Goal: Check status: Check status

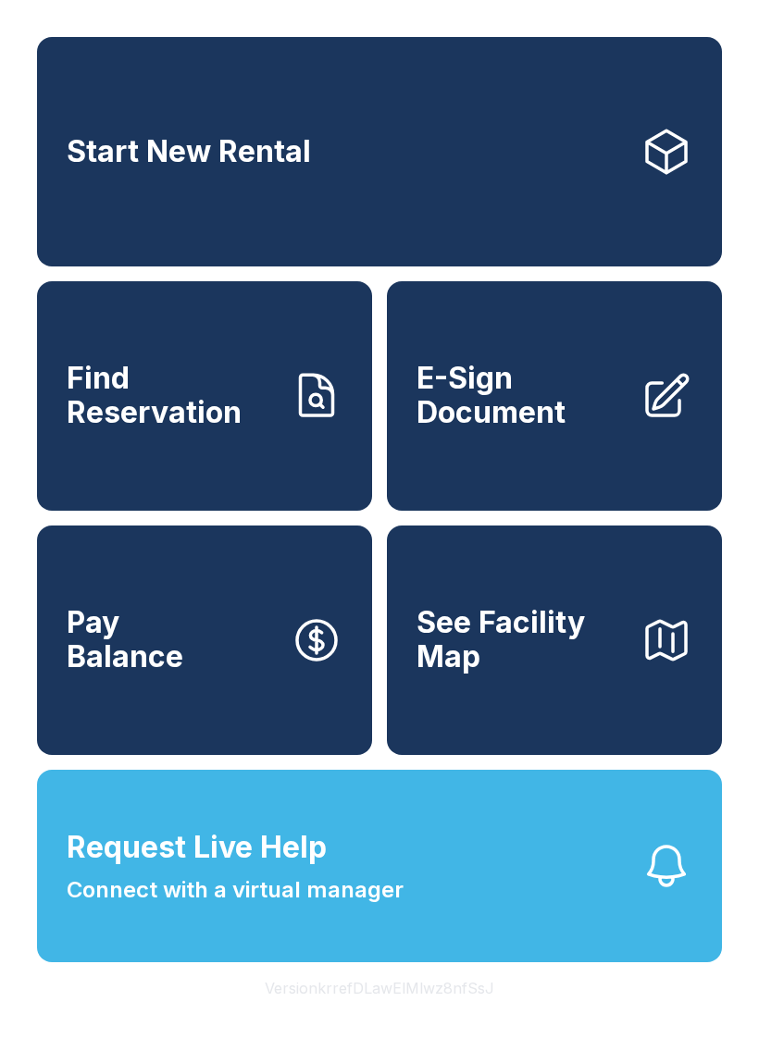
click at [176, 410] on span "Find Reservation" at bounding box center [171, 396] width 209 height 68
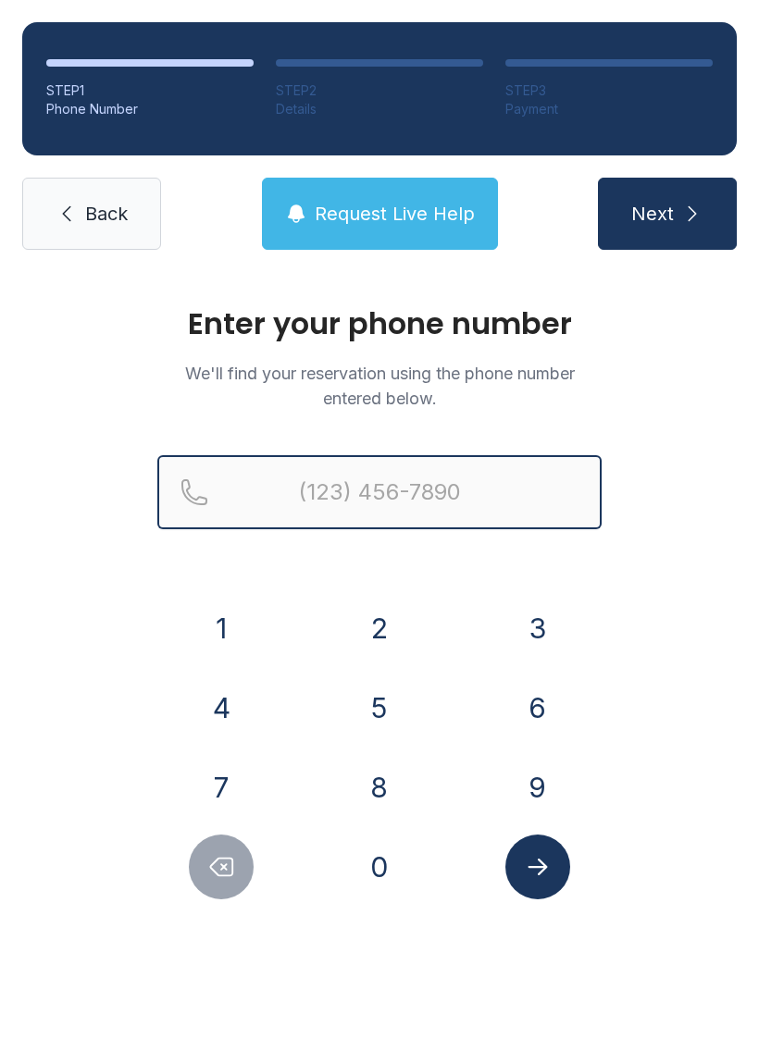
click at [348, 513] on input "Reservation phone number" at bounding box center [379, 492] width 444 height 74
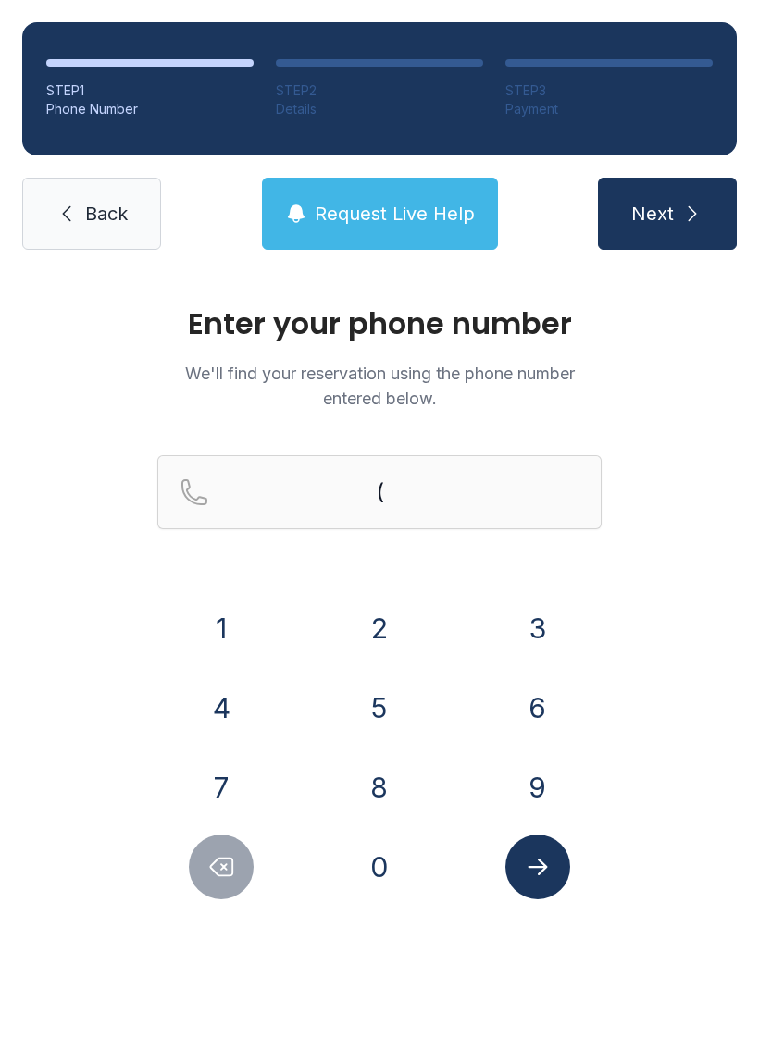
click at [234, 714] on button "4" at bounding box center [221, 707] width 65 height 65
click at [230, 782] on button "7" at bounding box center [221, 787] width 65 height 65
click at [386, 869] on button "0" at bounding box center [379, 867] width 65 height 65
click at [209, 677] on button "4" at bounding box center [221, 707] width 65 height 65
click at [409, 875] on button "0" at bounding box center [379, 867] width 65 height 65
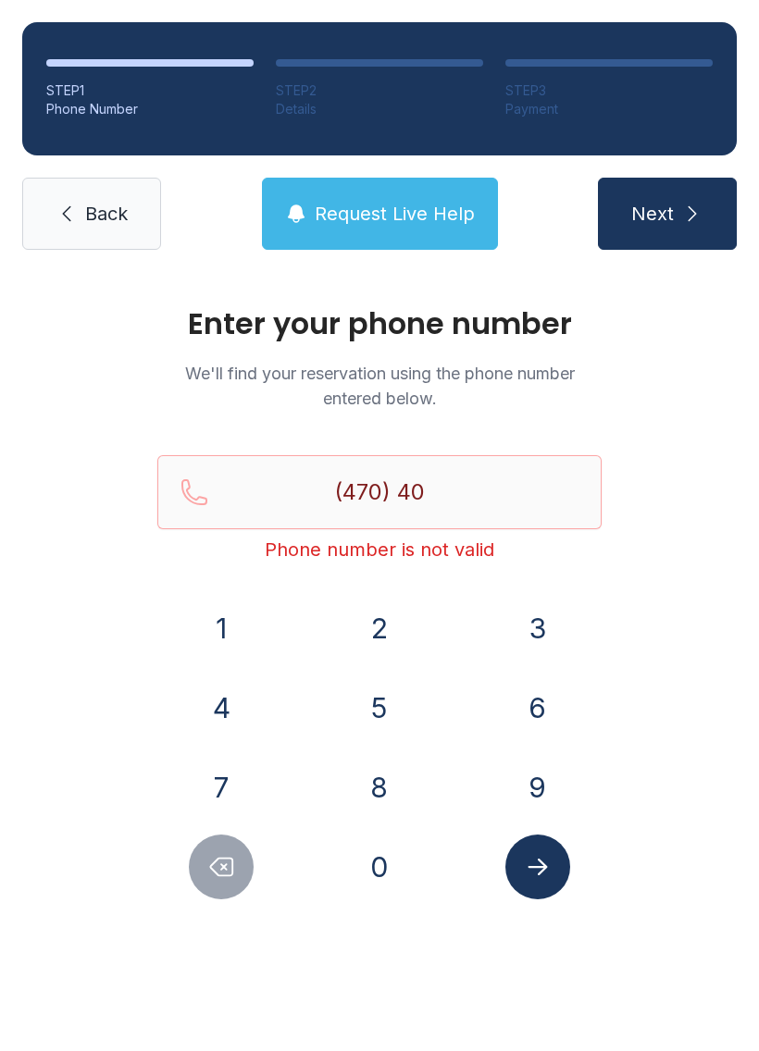
click at [217, 706] on button "4" at bounding box center [221, 707] width 65 height 65
click at [405, 861] on button "0" at bounding box center [379, 867] width 65 height 65
click at [391, 712] on button "5" at bounding box center [379, 707] width 65 height 65
click at [543, 615] on button "3" at bounding box center [537, 628] width 65 height 65
click at [553, 688] on button "6" at bounding box center [537, 707] width 65 height 65
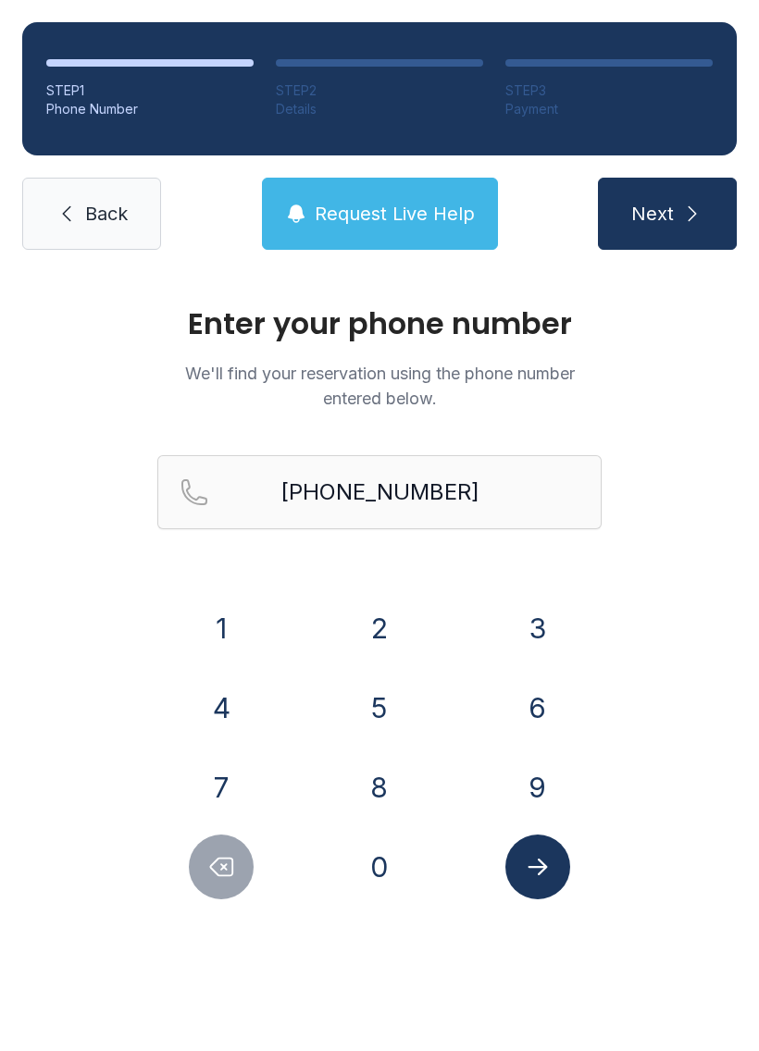
click at [552, 869] on button "Submit lookup form" at bounding box center [537, 867] width 65 height 65
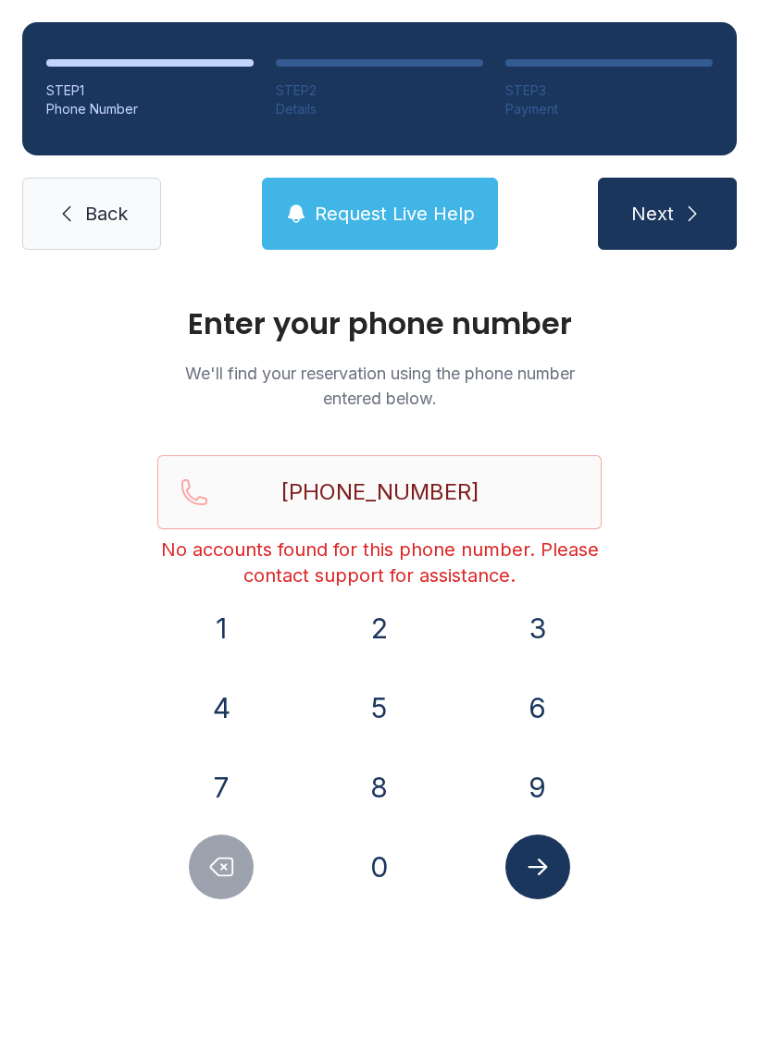
click at [662, 204] on span "Next" at bounding box center [652, 214] width 43 height 26
click at [507, 486] on input "[PHONE_NUMBER]" at bounding box center [379, 492] width 444 height 74
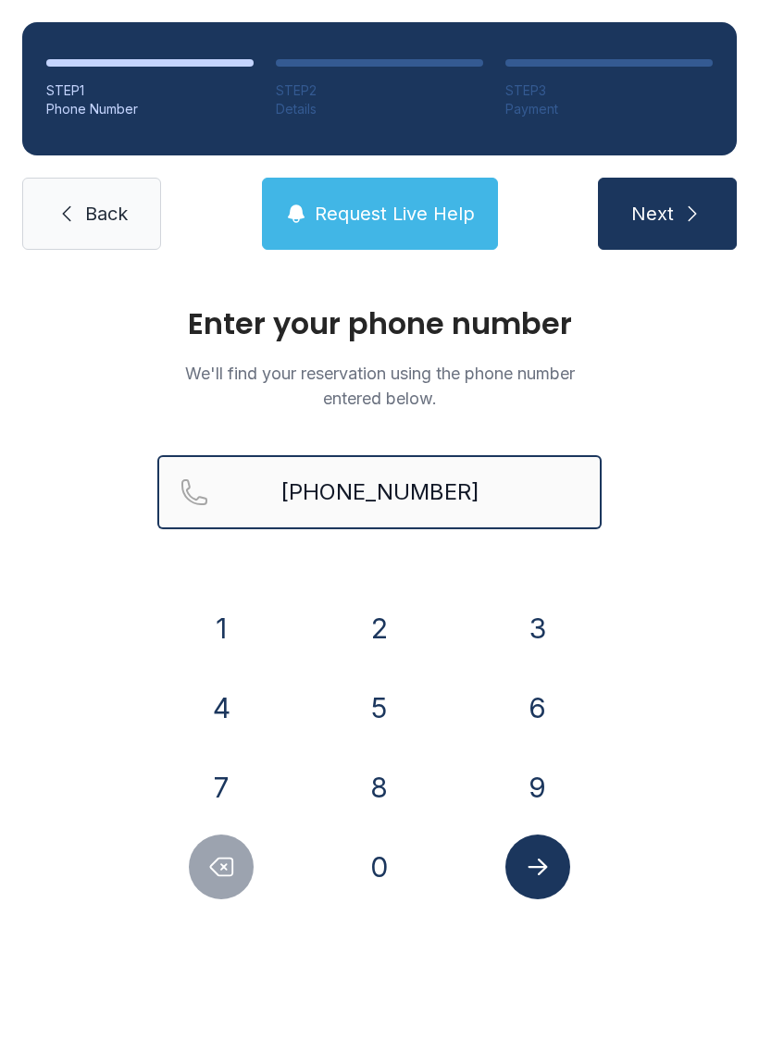
type input "[PHONE_NUMBER]"
click at [666, 214] on button "Next" at bounding box center [667, 214] width 139 height 72
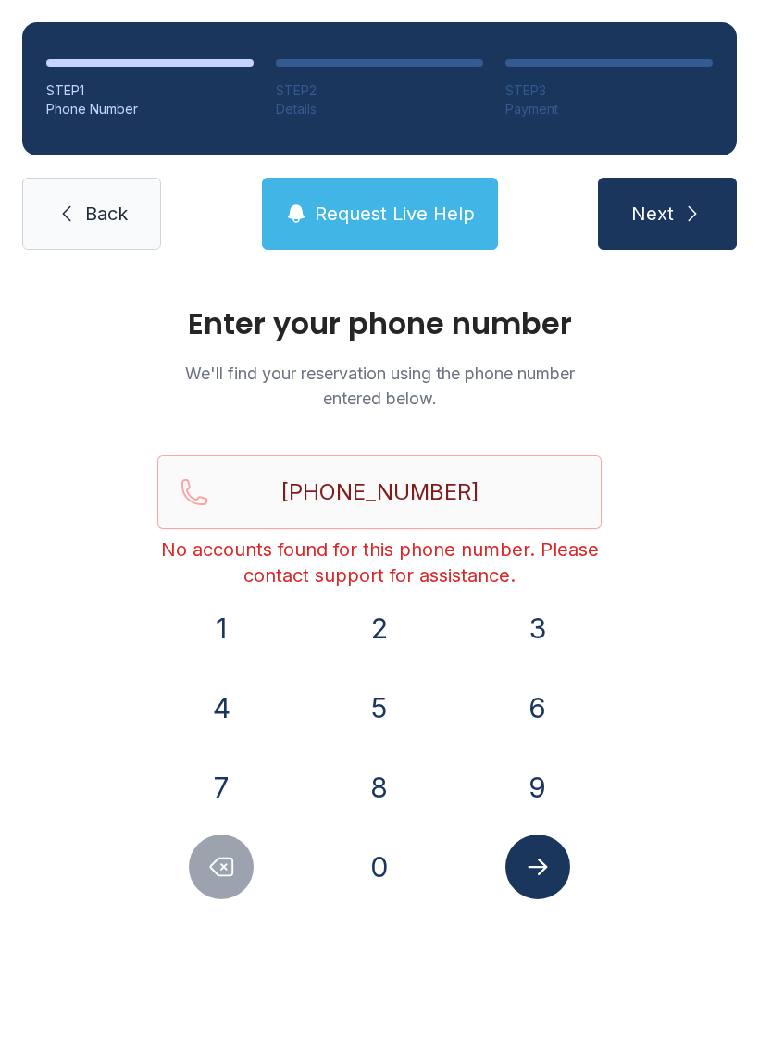
click at [109, 200] on link "Back" at bounding box center [91, 214] width 139 height 72
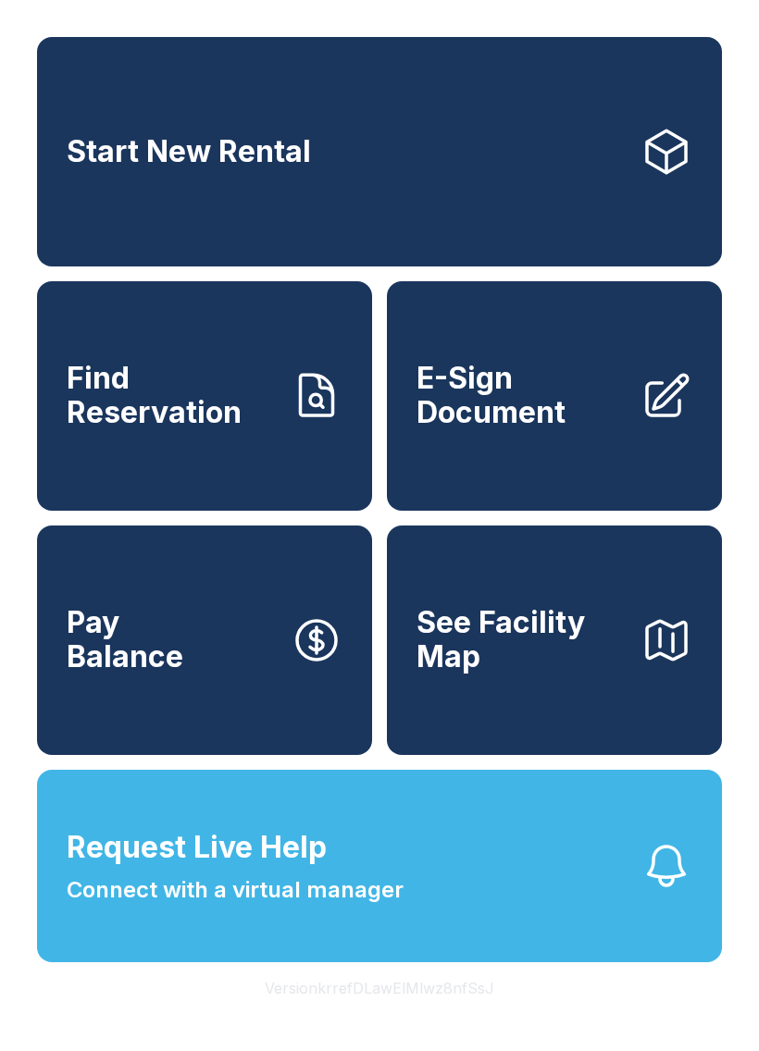
click at [148, 424] on span "Find Reservation" at bounding box center [171, 396] width 209 height 68
